Goal: Transaction & Acquisition: Purchase product/service

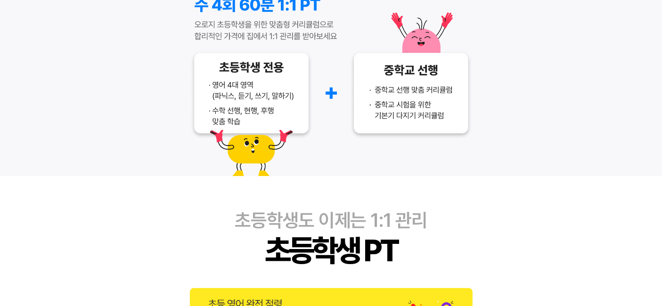
scroll to position [472, 0]
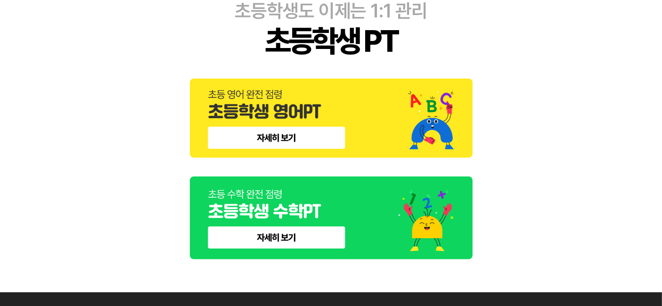
click at [277, 132] on img at bounding box center [331, 118] width 283 height 79
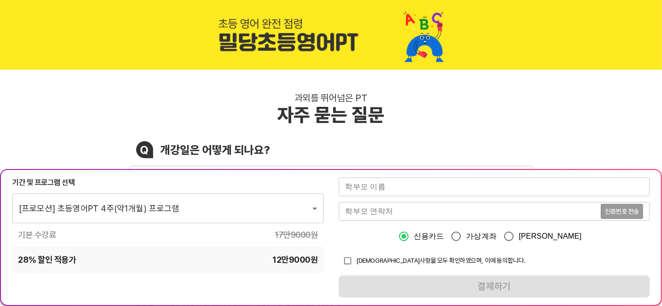
click at [532, 102] on div "과외를 뛰어넘은 PT 자주 묻는 질문" at bounding box center [332, 109] width 406 height 34
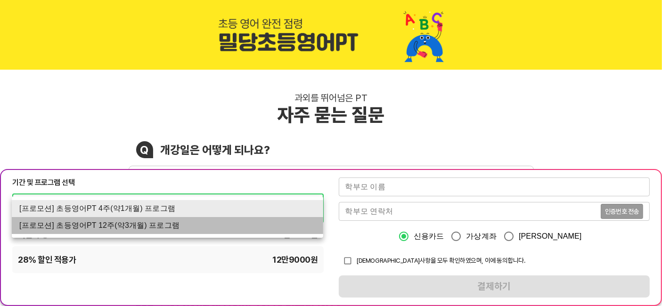
click at [214, 228] on li "[프로모션] 초등영어PT 12주(약3개월) 프로그램" at bounding box center [168, 225] width 312 height 17
type input "1561"
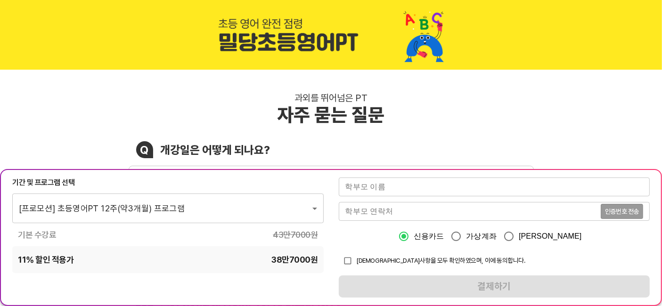
click at [456, 89] on div "과외를 뛰어넘은 PT 자주 묻는 질문 Q 개강일은 어떻게 되나요? A 진단고사 실시 후 영업일 기준 2~3일동안 결과 분석 및 맞춤 커리큘럼이…" at bounding box center [331, 227] width 662 height 314
